Goal: Task Accomplishment & Management: Manage account settings

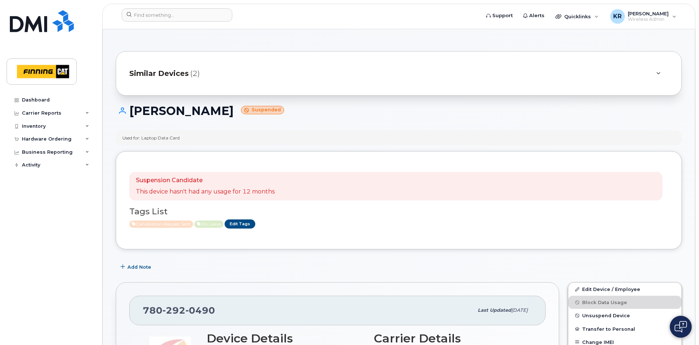
scroll to position [36, 0]
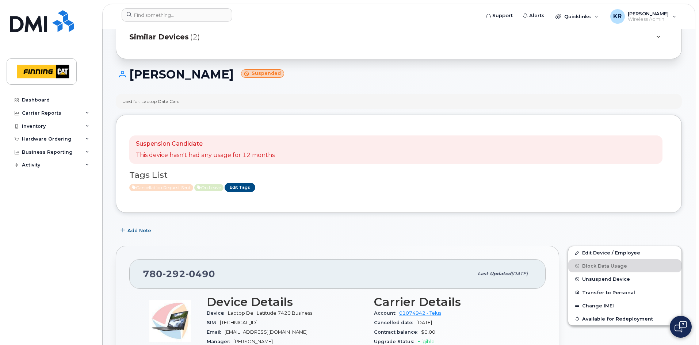
click at [170, 36] on span "Similar Devices" at bounding box center [158, 37] width 59 height 11
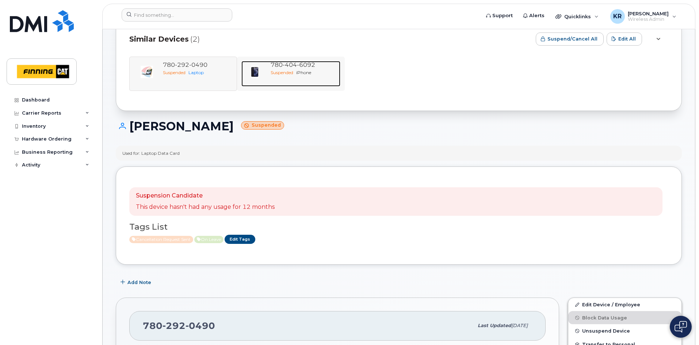
click at [295, 65] on span "404" at bounding box center [289, 64] width 14 height 7
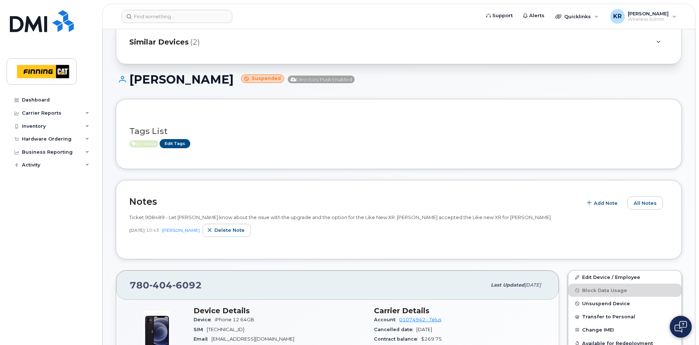
scroll to position [73, 0]
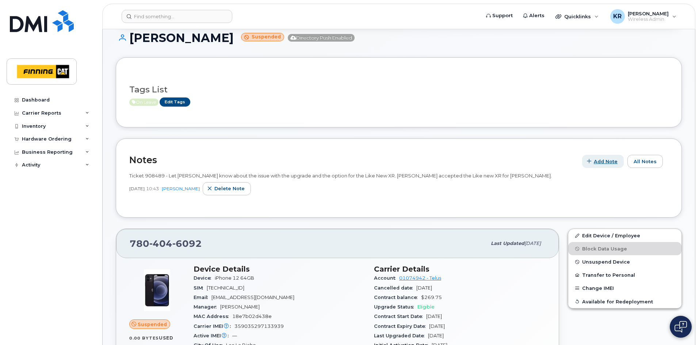
click at [601, 162] on span "Add Note" at bounding box center [605, 161] width 24 height 7
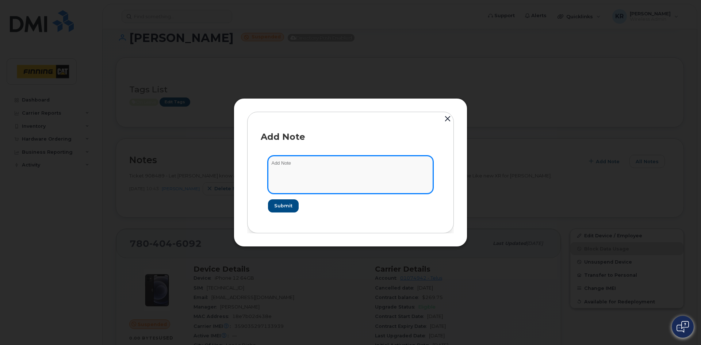
click at [299, 163] on textarea at bounding box center [350, 174] width 165 height 37
type textarea "as per manager, Ken Chan, DO NOT cancel this line. To be held while user is on …"
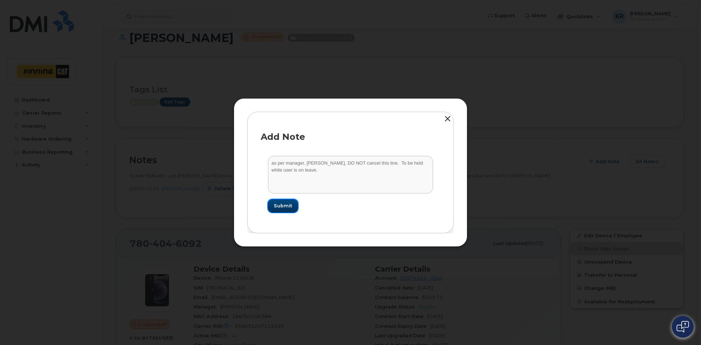
click at [281, 203] on span "Submit" at bounding box center [283, 205] width 18 height 7
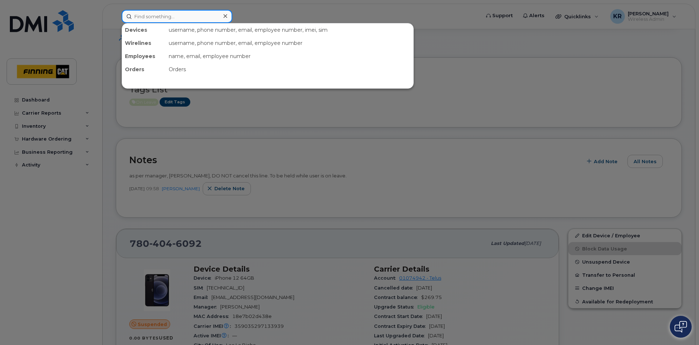
click at [147, 14] on input at bounding box center [177, 16] width 111 height 13
paste input "jacob heuver"
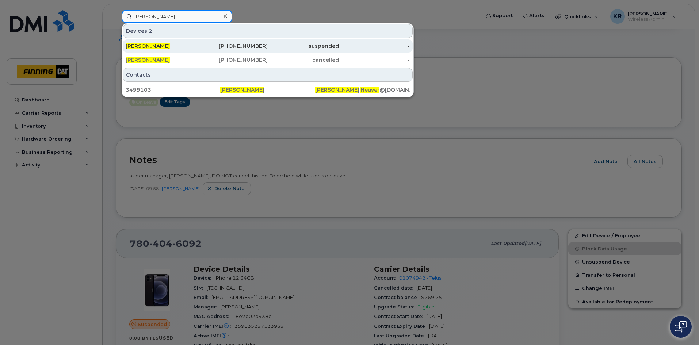
type input "jacob heuver"
click at [247, 44] on div "587-645-5008" at bounding box center [232, 45] width 71 height 7
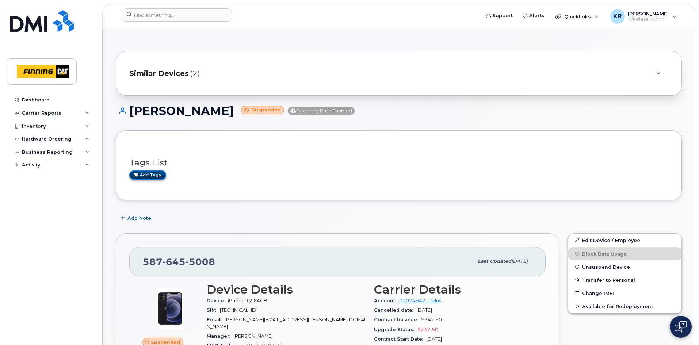
click at [145, 176] on link "Add tags" at bounding box center [147, 174] width 37 height 9
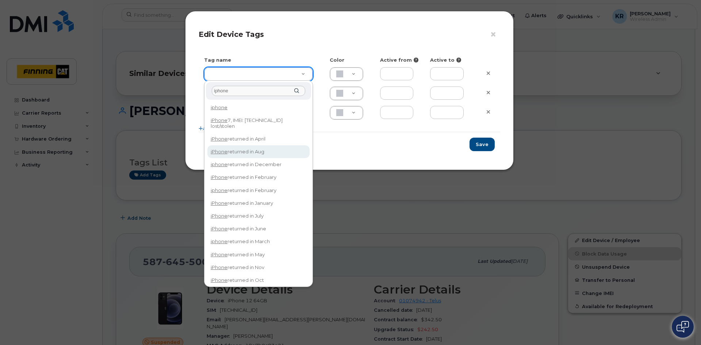
type input "iphone"
type input "iPhone returned in Aug"
type input "DFD3EE"
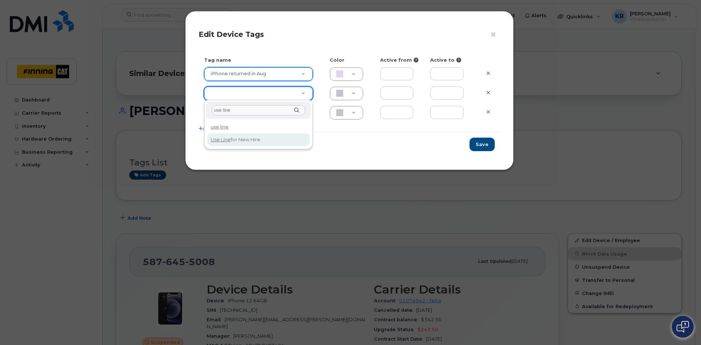
type input "use line"
type input "Use Line for New Hire"
type input "DAECC8"
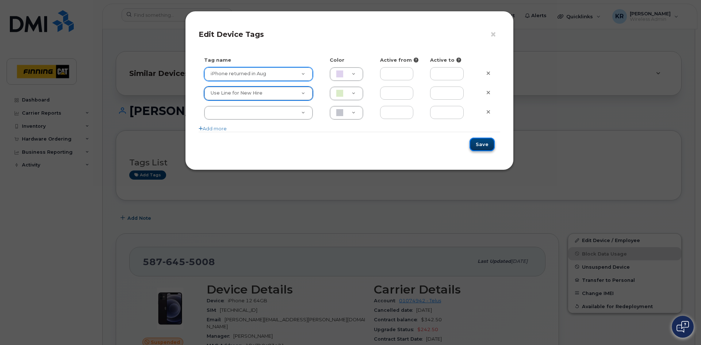
click at [478, 146] on button "Save" at bounding box center [481, 145] width 25 height 14
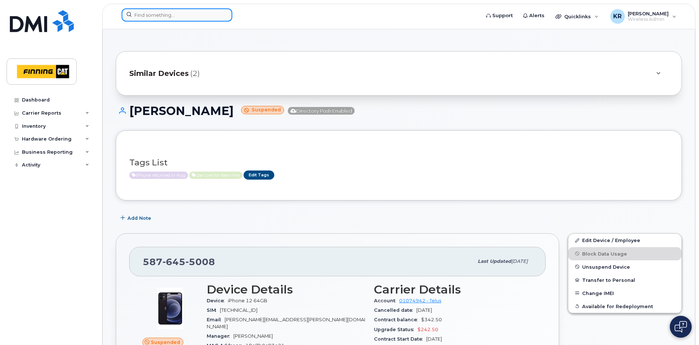
click at [138, 17] on input at bounding box center [177, 14] width 111 height 13
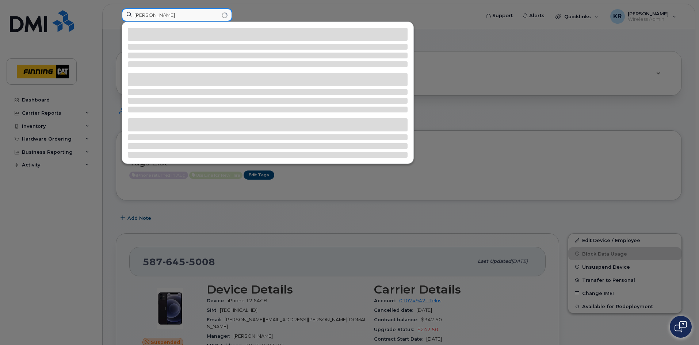
type input "gary ulmer"
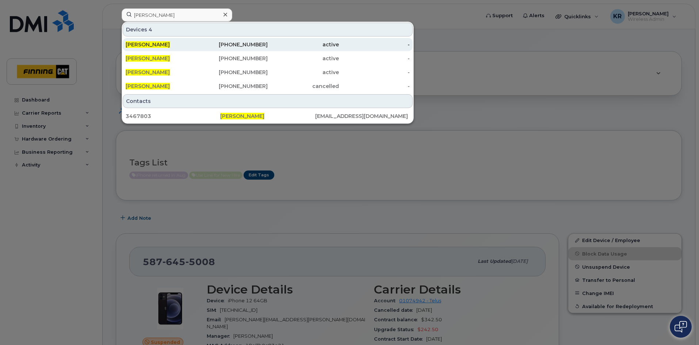
click at [253, 44] on div "587-873-3568" at bounding box center [232, 44] width 71 height 7
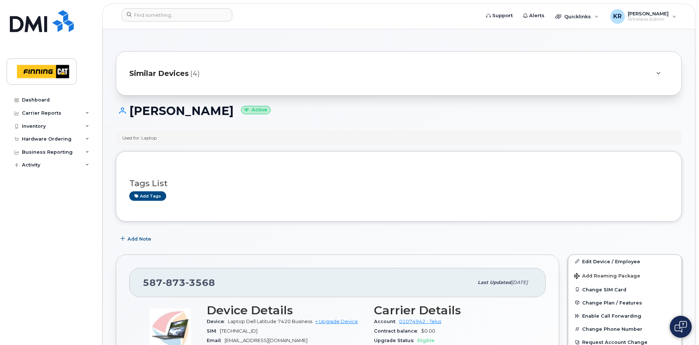
click at [170, 71] on span "Similar Devices" at bounding box center [158, 73] width 59 height 11
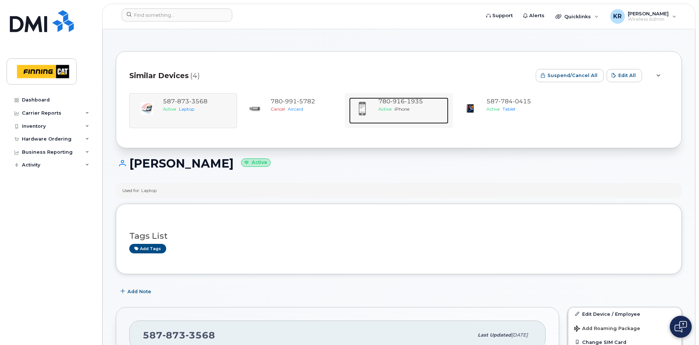
click at [417, 108] on div "Active iPhone" at bounding box center [411, 109] width 67 height 6
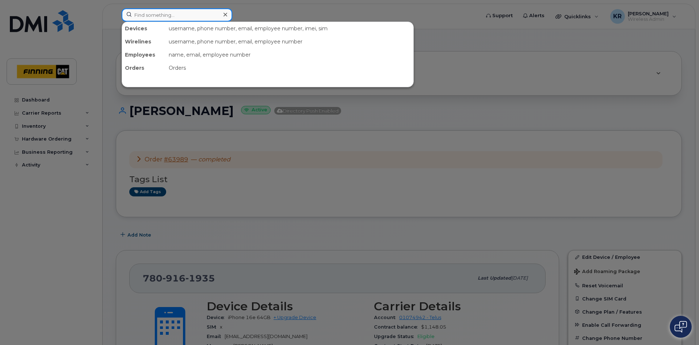
click at [164, 13] on input at bounding box center [177, 14] width 111 height 13
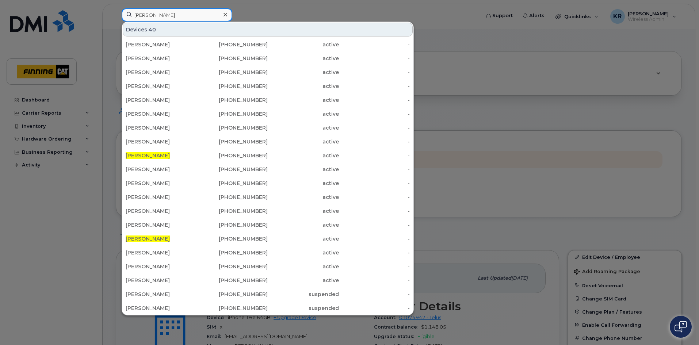
type input "[PERSON_NAME]"
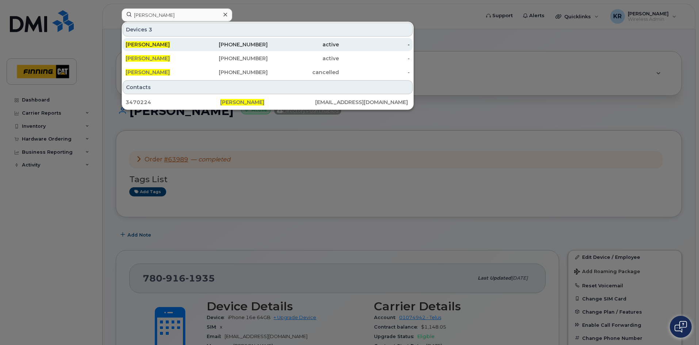
click at [233, 48] on div "780-916-4371" at bounding box center [232, 44] width 71 height 13
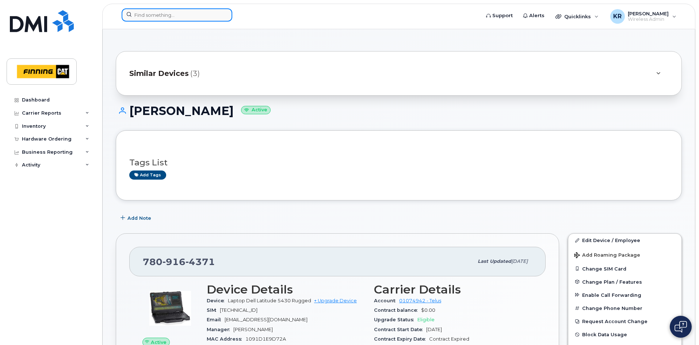
click at [161, 17] on input at bounding box center [177, 14] width 111 height 13
paste input "[PERSON_NAME]"
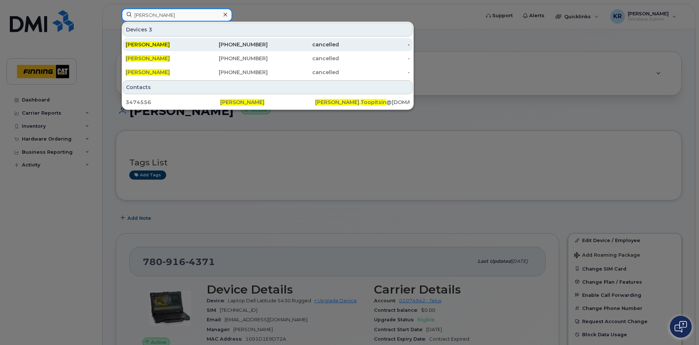
type input "[PERSON_NAME]"
click at [247, 43] on div "[PHONE_NUMBER]" at bounding box center [232, 44] width 71 height 7
